Goal: Information Seeking & Learning: Learn about a topic

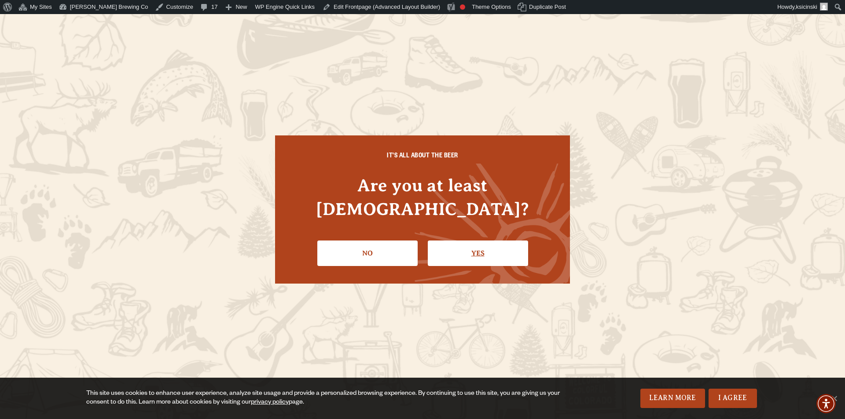
click at [485, 244] on link "Yes" at bounding box center [478, 254] width 100 height 26
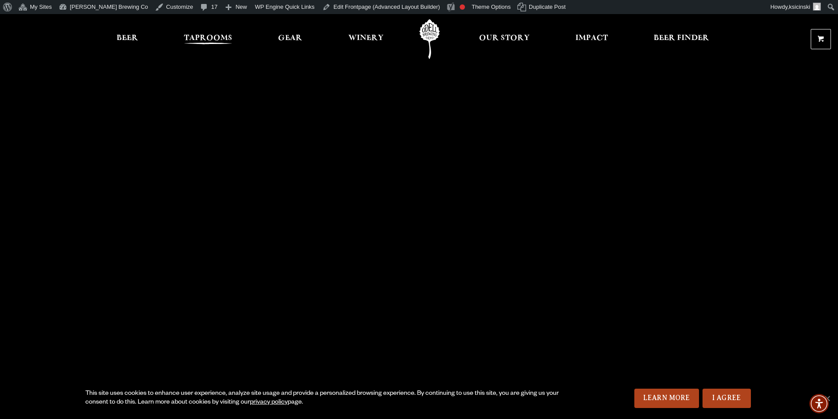
click at [202, 31] on link "Taprooms" at bounding box center [208, 39] width 60 height 40
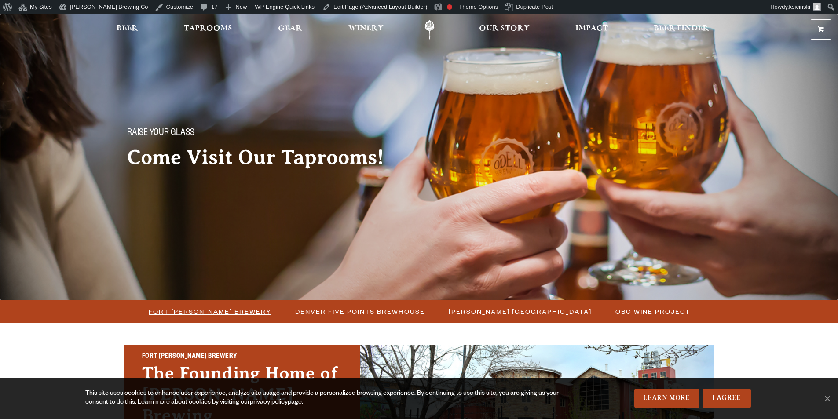
drag, startPoint x: 227, startPoint y: 313, endPoint x: 223, endPoint y: 311, distance: 4.9
click at [227, 314] on span "Fort [PERSON_NAME] Brewery" at bounding box center [210, 311] width 123 height 13
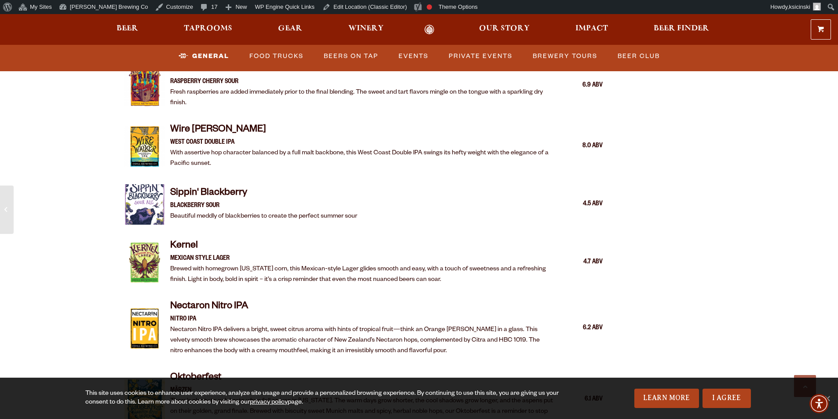
scroll to position [1540, 0]
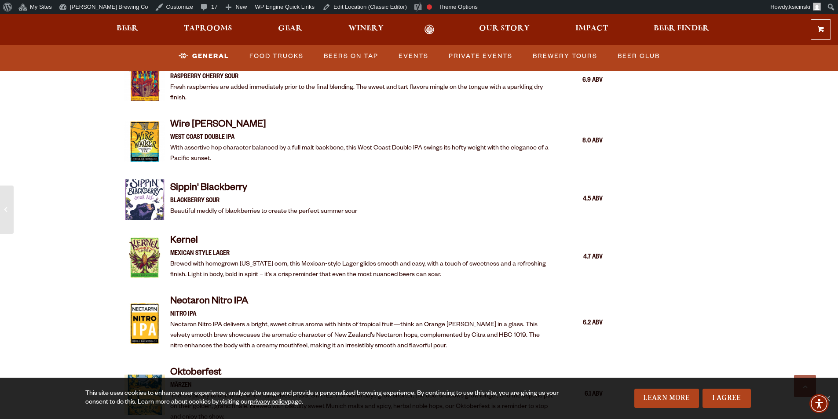
drag, startPoint x: 439, startPoint y: 122, endPoint x: 419, endPoint y: 127, distance: 20.0
click at [419, 133] on p "West Coast Double IPA" at bounding box center [362, 138] width 384 height 11
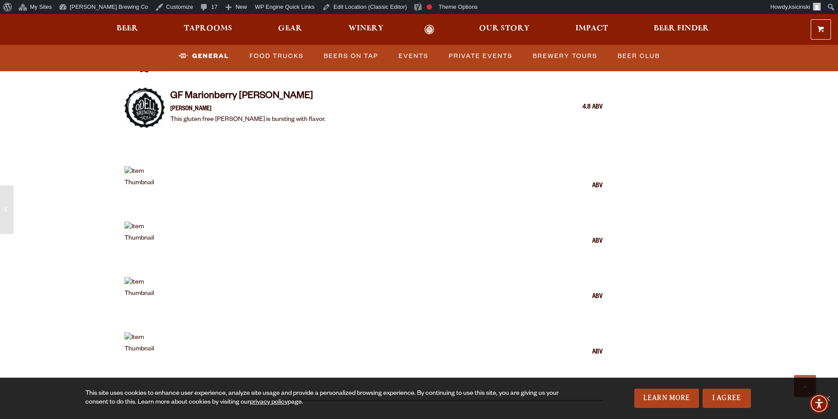
scroll to position [2068, 0]
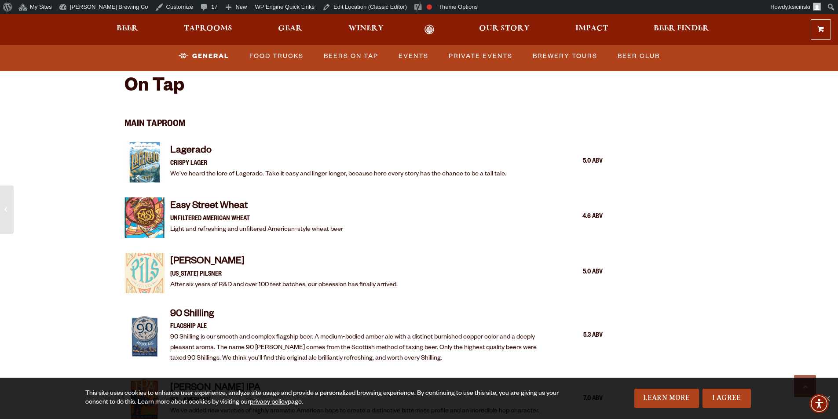
scroll to position [922, 0]
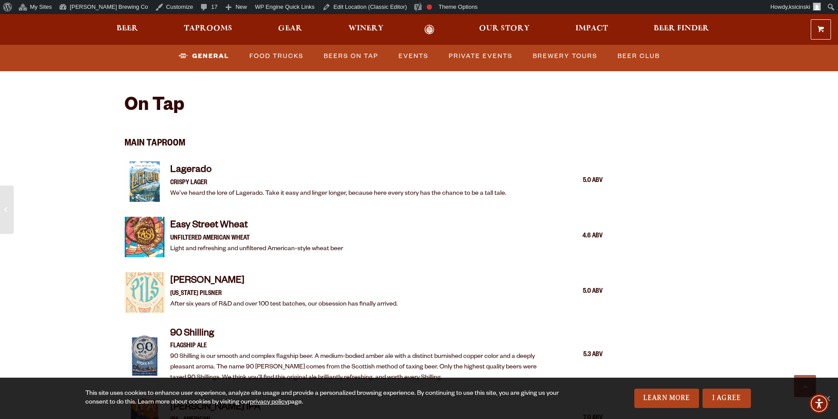
drag, startPoint x: 95, startPoint y: 230, endPoint x: 85, endPoint y: 242, distance: 16.0
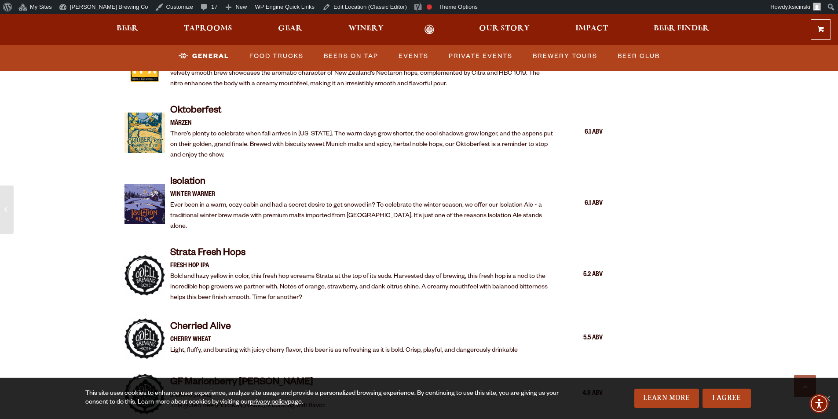
scroll to position [1538, 0]
